Goal: Transaction & Acquisition: Register for event/course

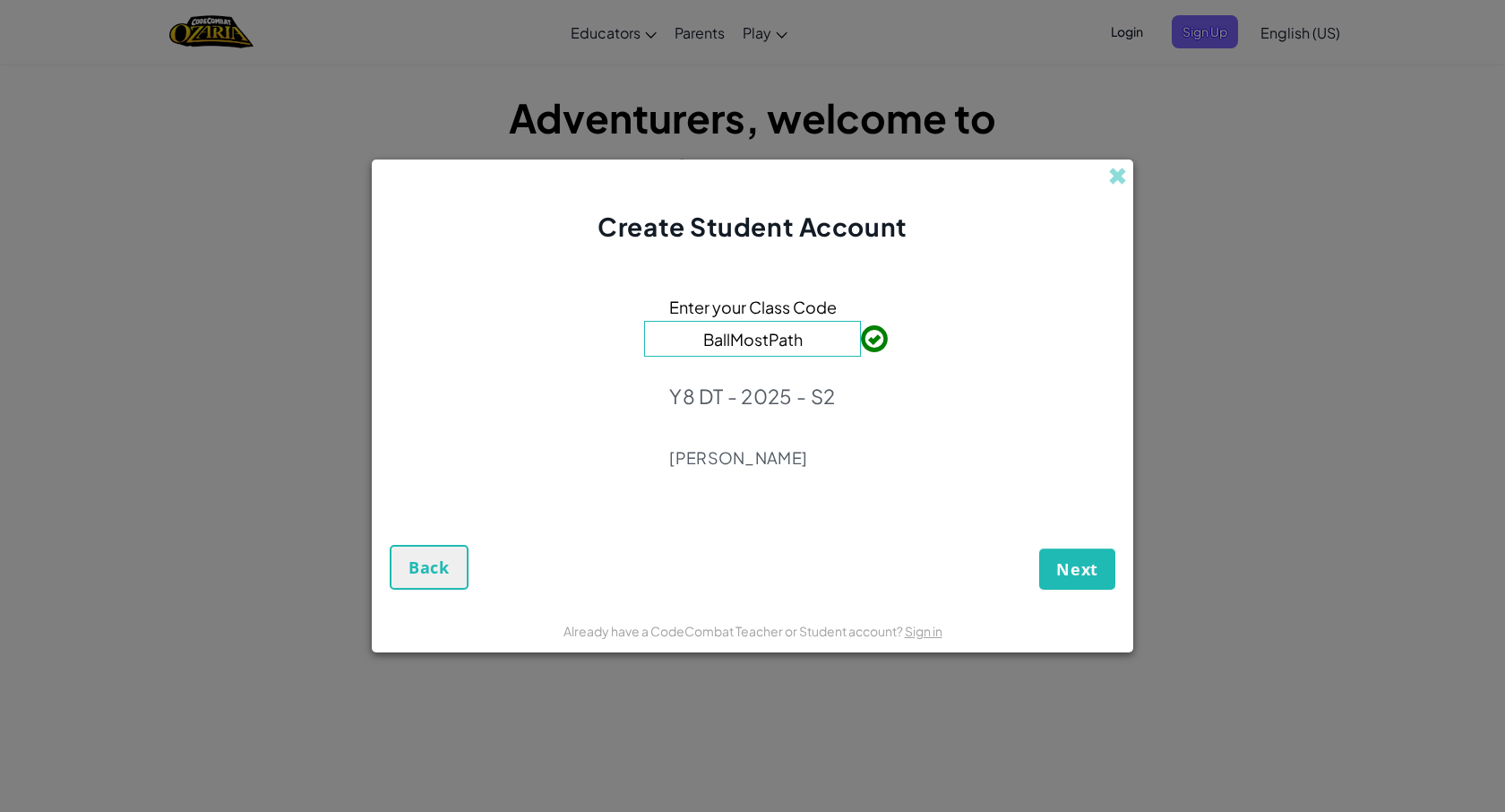
click at [868, 247] on form "Enter your Class Code BallMostPath Y8 DT - 2025 - S2 [PERSON_NAME] Next Back" at bounding box center [752, 426] width 761 height 363
click at [1084, 580] on button "Next" at bounding box center [1077, 568] width 76 height 41
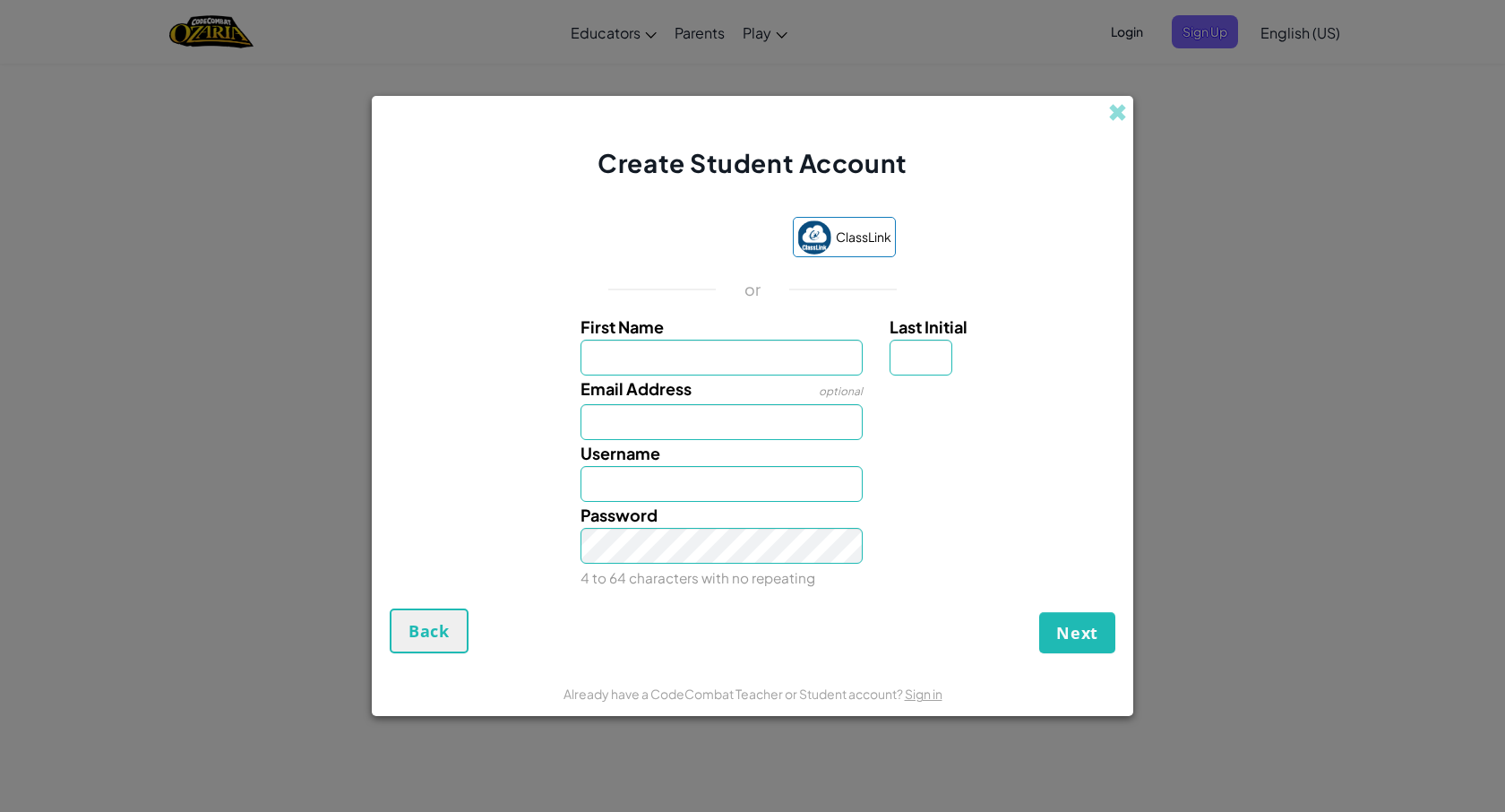
type input "r"
type input "AlexanderJames"
click at [921, 356] on input "Last Initial" at bounding box center [921, 357] width 63 height 36
type input "R"
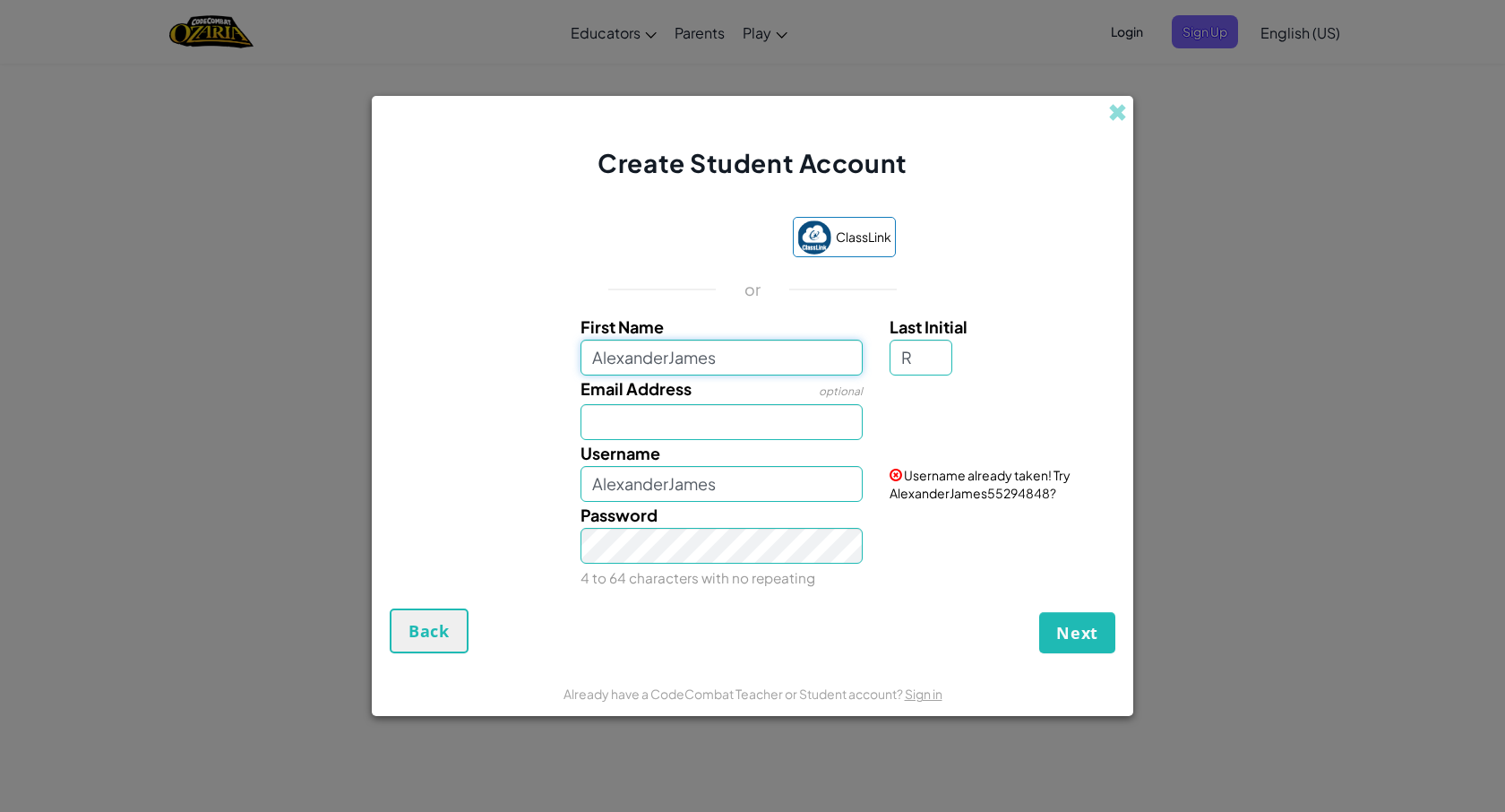
type input "AlexanderJamesR"
click at [736, 360] on input "AlexanderJames" at bounding box center [721, 357] width 283 height 36
type input "AlexanderJamesBMV"
type input "AlexanderJamesBMVR"
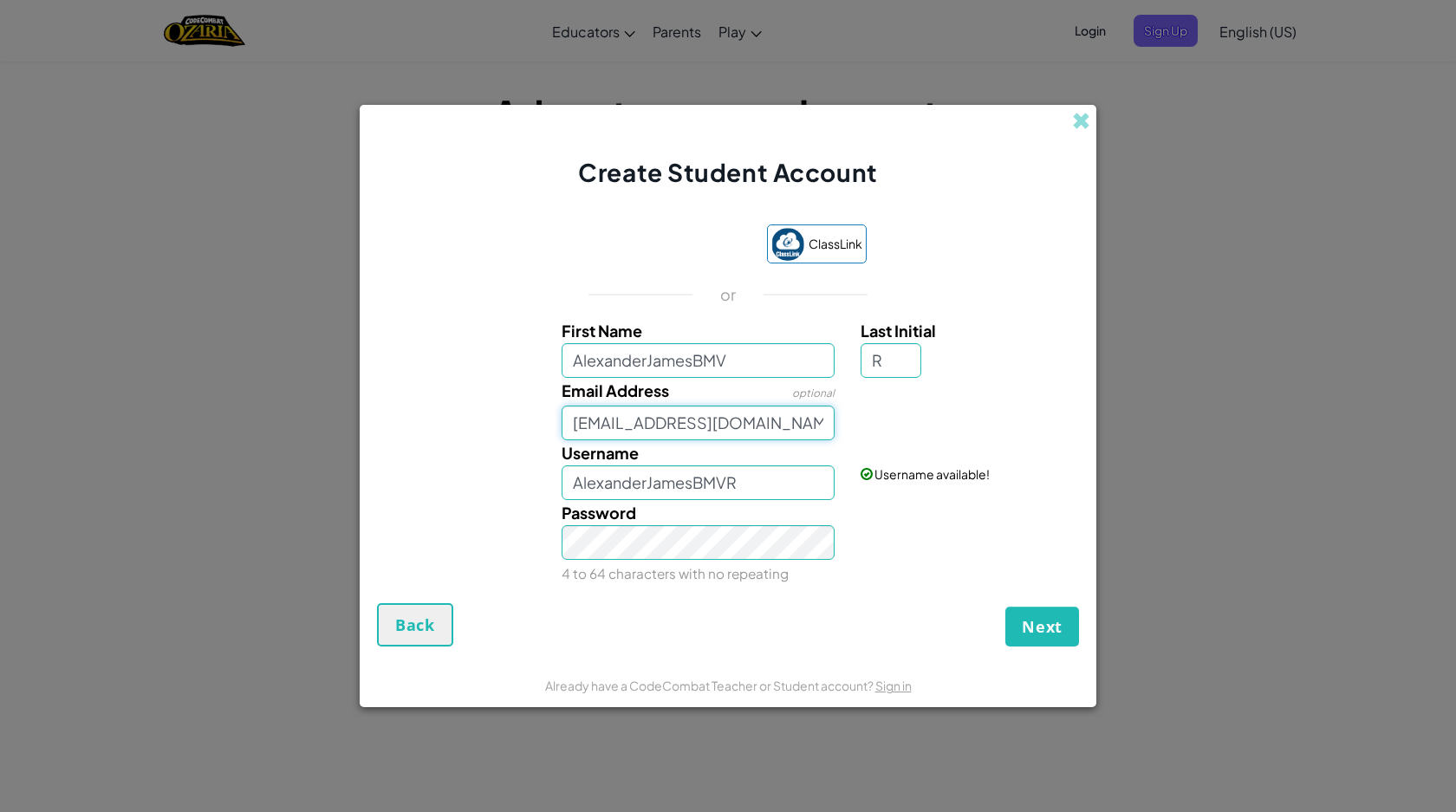
type input "[EMAIL_ADDRESS][DOMAIN_NAME]"
click at [1042, 413] on link "Sign in" at bounding box center [1041, 412] width 36 height 15
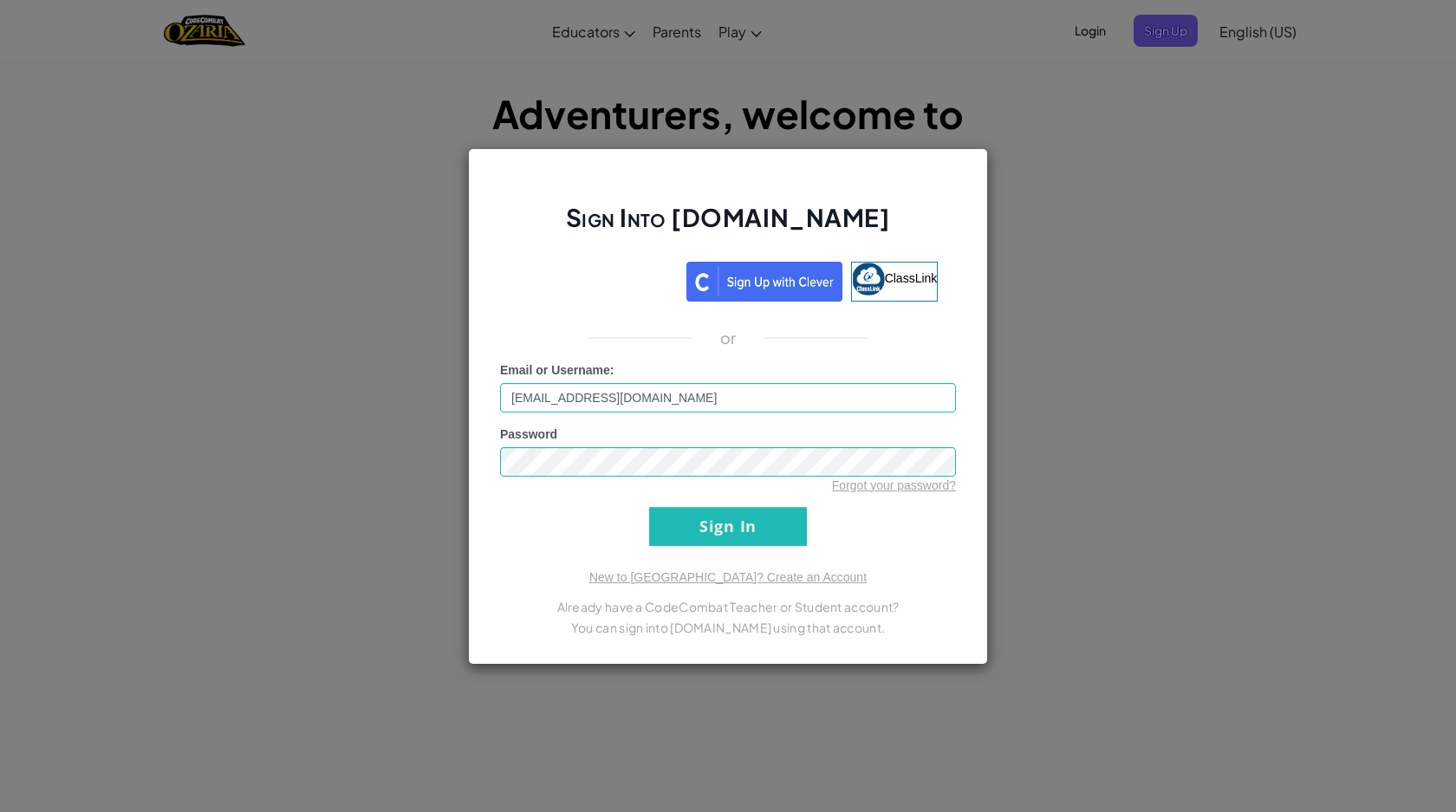
click at [696, 531] on input "Sign In" at bounding box center [728, 526] width 158 height 39
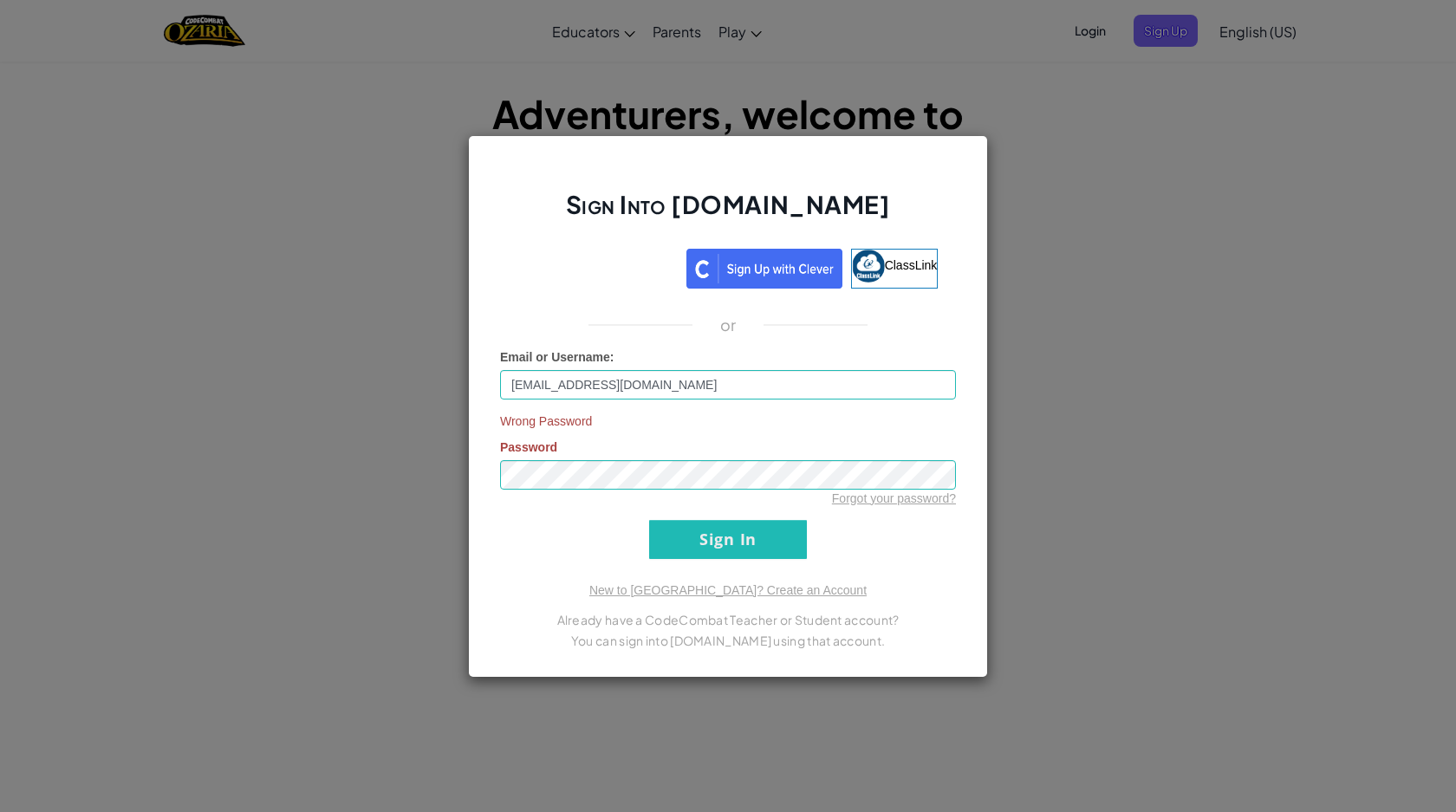
click at [703, 529] on input "Sign In" at bounding box center [728, 538] width 158 height 39
drag, startPoint x: 666, startPoint y: 385, endPoint x: 603, endPoint y: 386, distance: 63.0
click at [603, 386] on input "[EMAIL_ADDRESS][DOMAIN_NAME]" at bounding box center [728, 384] width 456 height 29
type input "[EMAIL_ADDRESS][DOMAIN_NAME]"
click at [691, 545] on input "Sign In" at bounding box center [728, 538] width 158 height 39
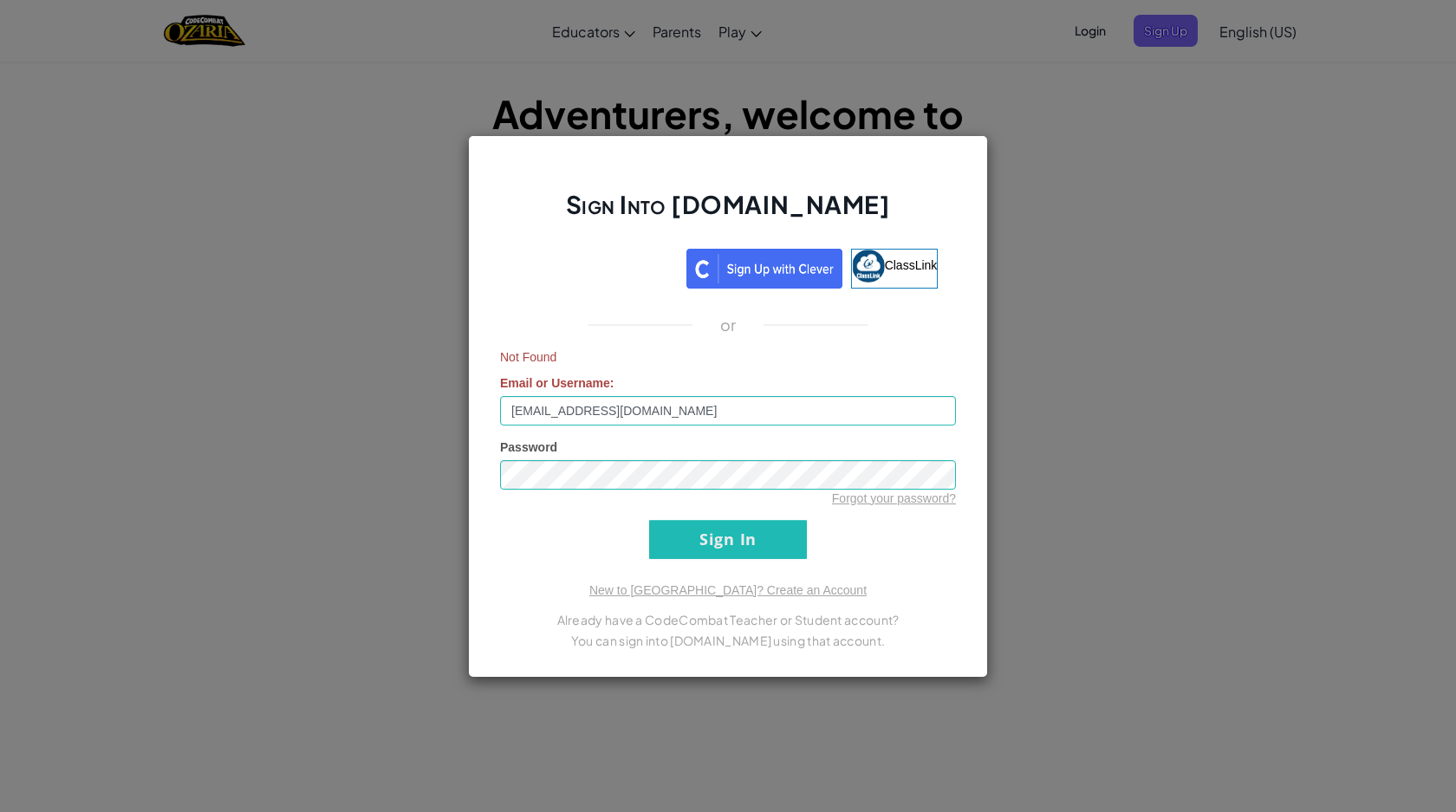
click at [693, 542] on input "Sign In" at bounding box center [728, 538] width 158 height 39
drag, startPoint x: 709, startPoint y: 407, endPoint x: 460, endPoint y: 397, distance: 249.2
click at [460, 397] on div "Sign Into [DOMAIN_NAME] ClassLink or Not Found Email or Username : [EMAIL_ADDRE…" at bounding box center [728, 406] width 1456 height 812
click at [310, 451] on div "Sign Into [DOMAIN_NAME] ClassLink or Not Found Email or Username : Password For…" at bounding box center [728, 406] width 1456 height 812
click at [1182, 363] on div "Sign Into [DOMAIN_NAME] ClassLink or Not Found Email or Username : Password For…" at bounding box center [728, 406] width 1456 height 812
